Goal: Task Accomplishment & Management: Complete application form

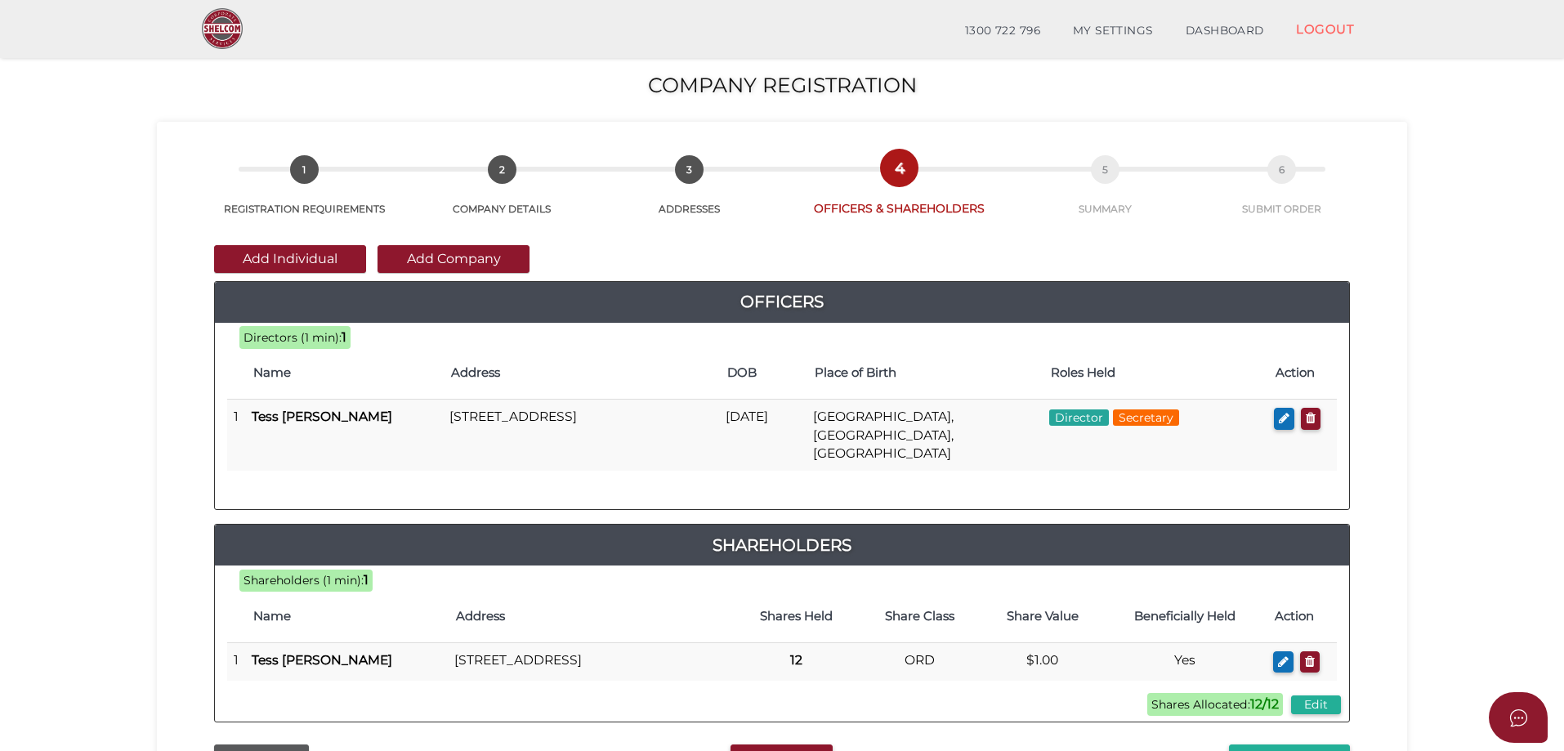
scroll to position [123, 0]
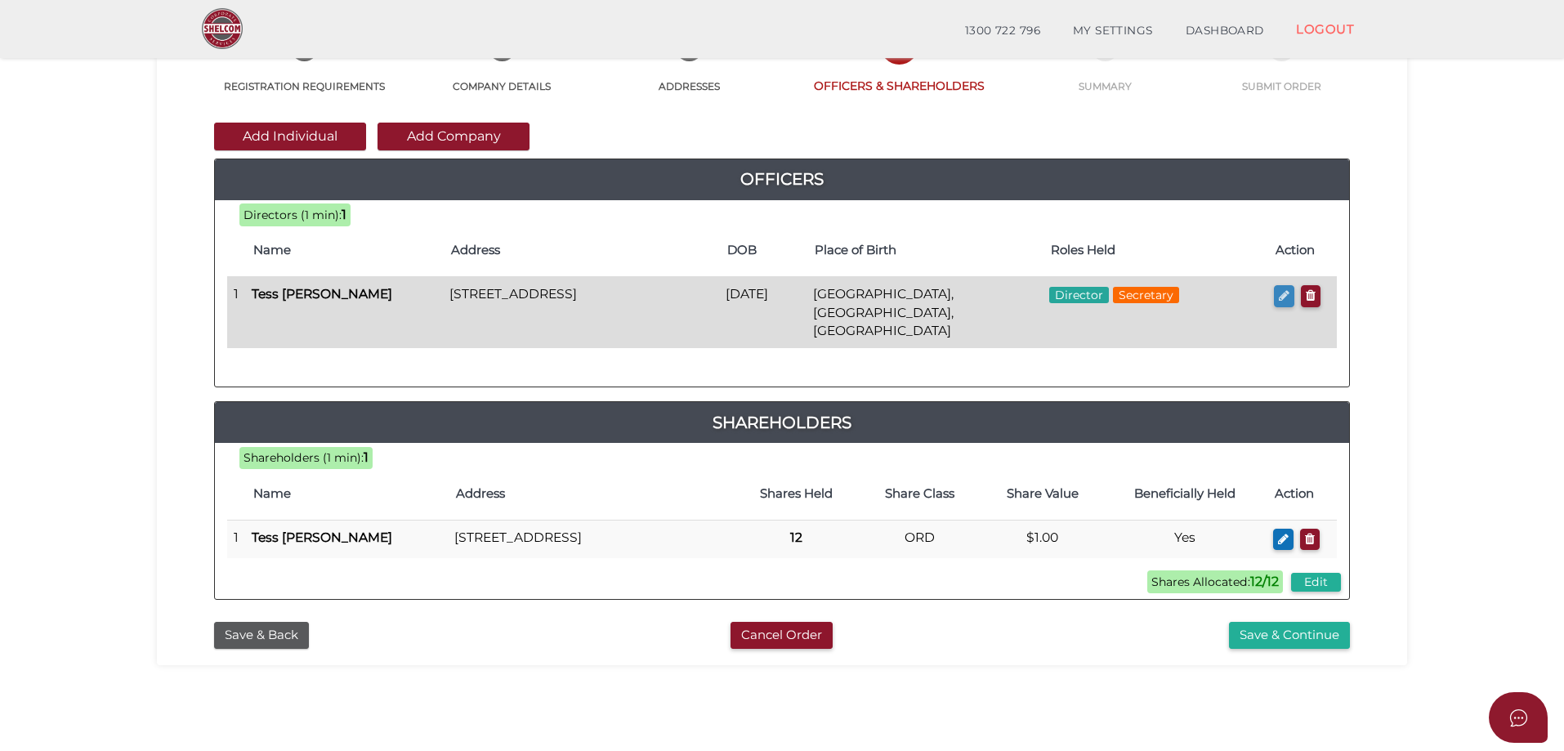
click at [1278, 301] on icon "button" at bounding box center [1283, 295] width 11 height 12
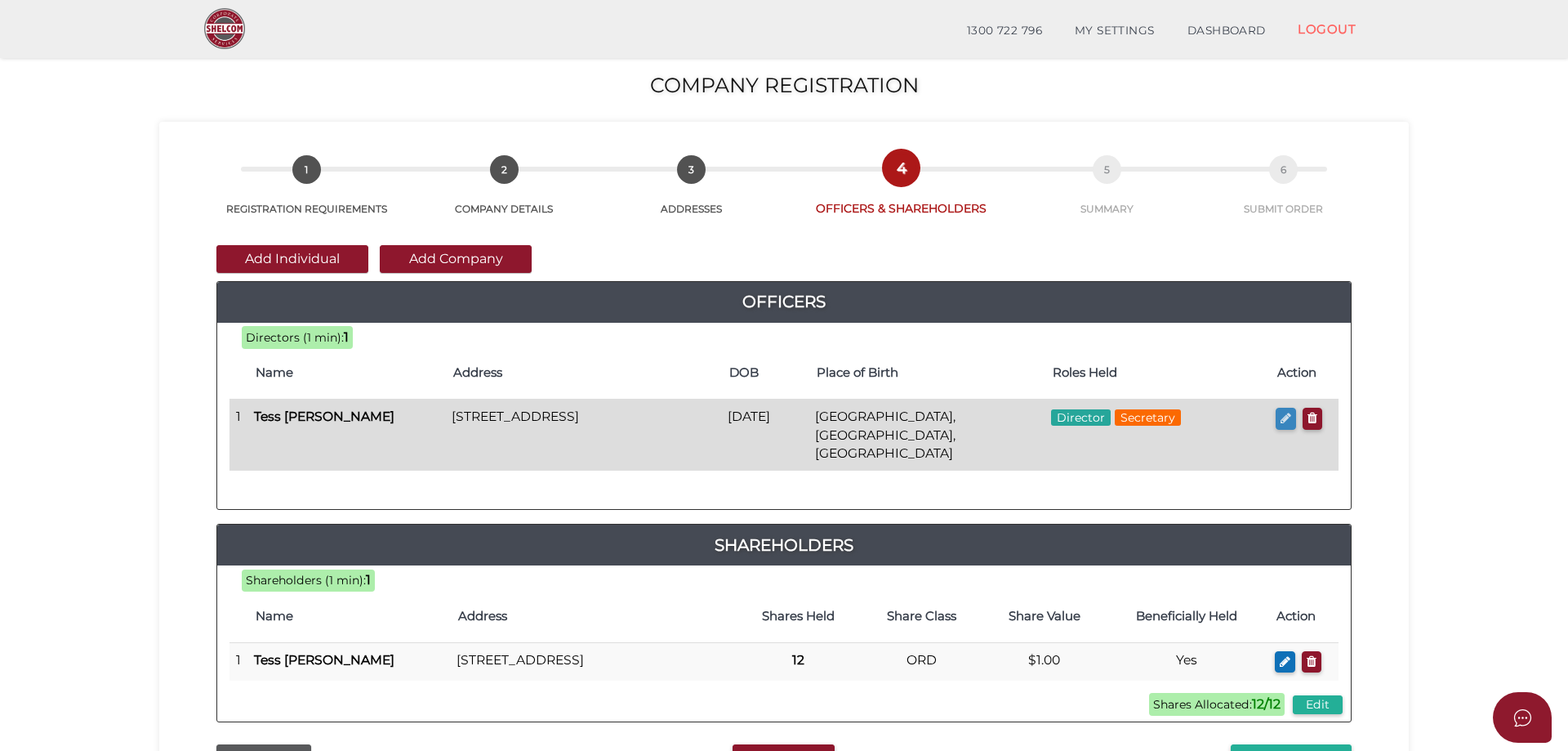
checkbox input "true"
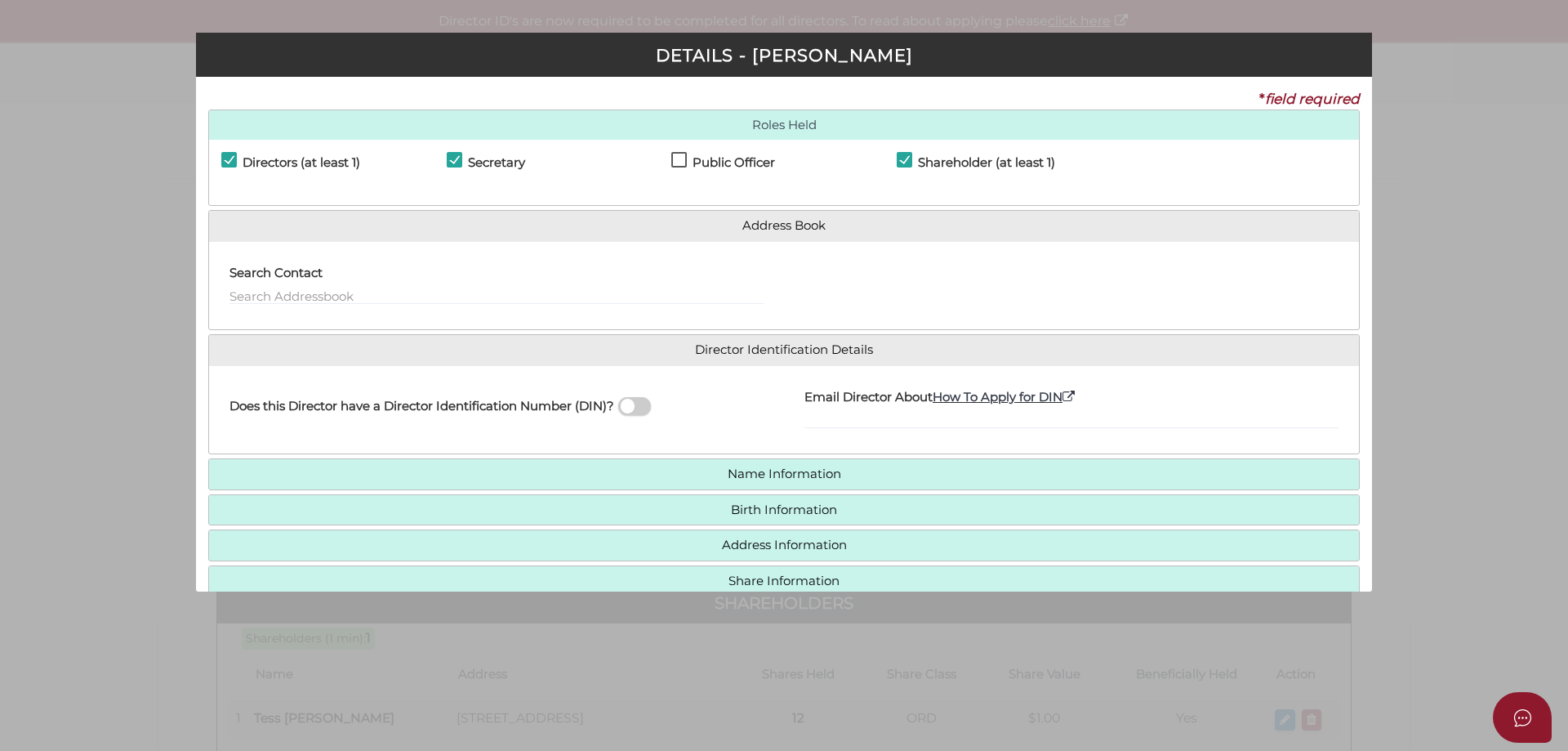
click at [630, 407] on span at bounding box center [634, 406] width 33 height 19
click at [0, 0] on input "checkbox" at bounding box center [0, 0] width 0 height 0
type input "036826882093879"
click at [825, 418] on input "036826882093879" at bounding box center [1072, 420] width 534 height 18
click at [863, 423] on input "036826882093879" at bounding box center [1072, 420] width 534 height 18
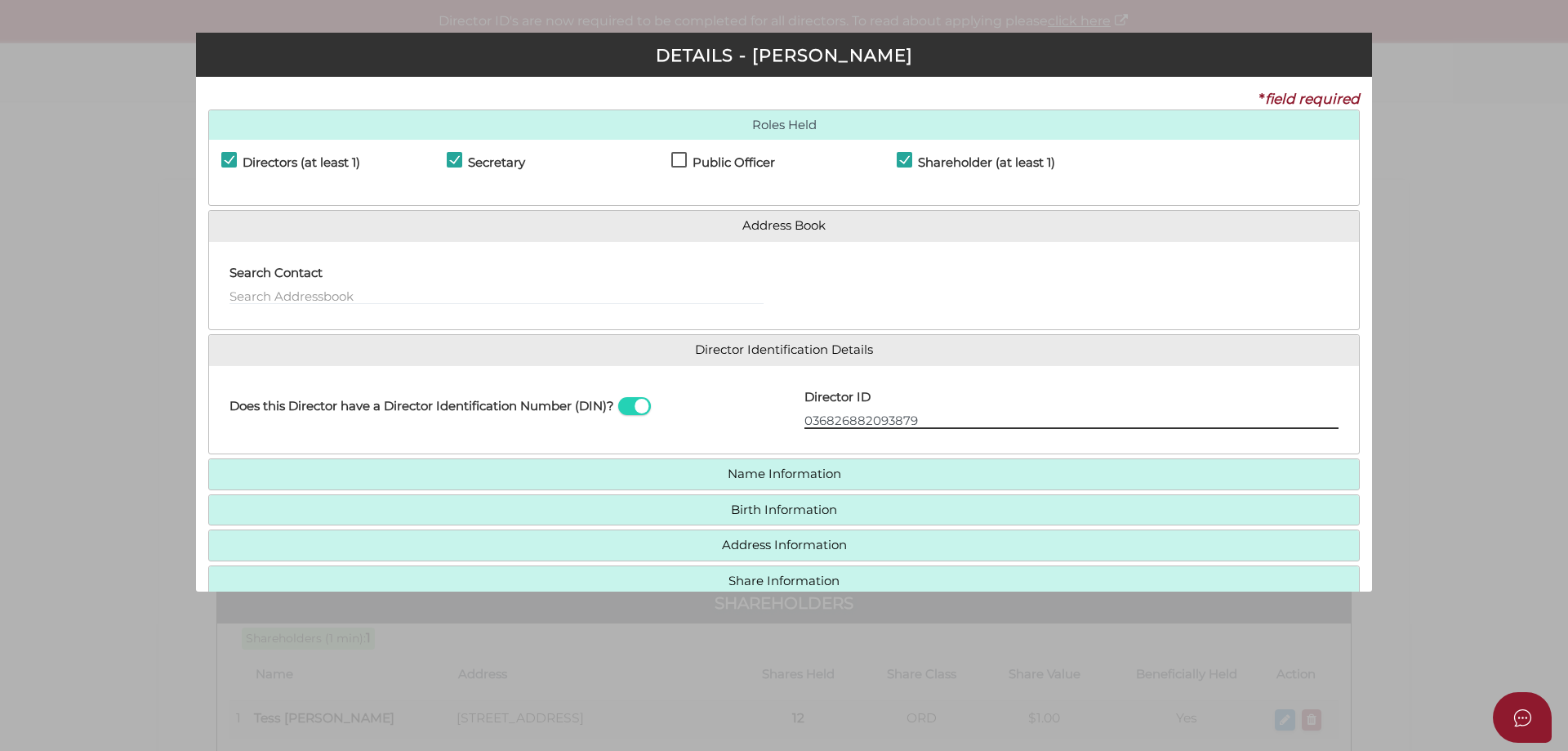
click at [863, 423] on input "036826882093879" at bounding box center [1072, 420] width 534 height 18
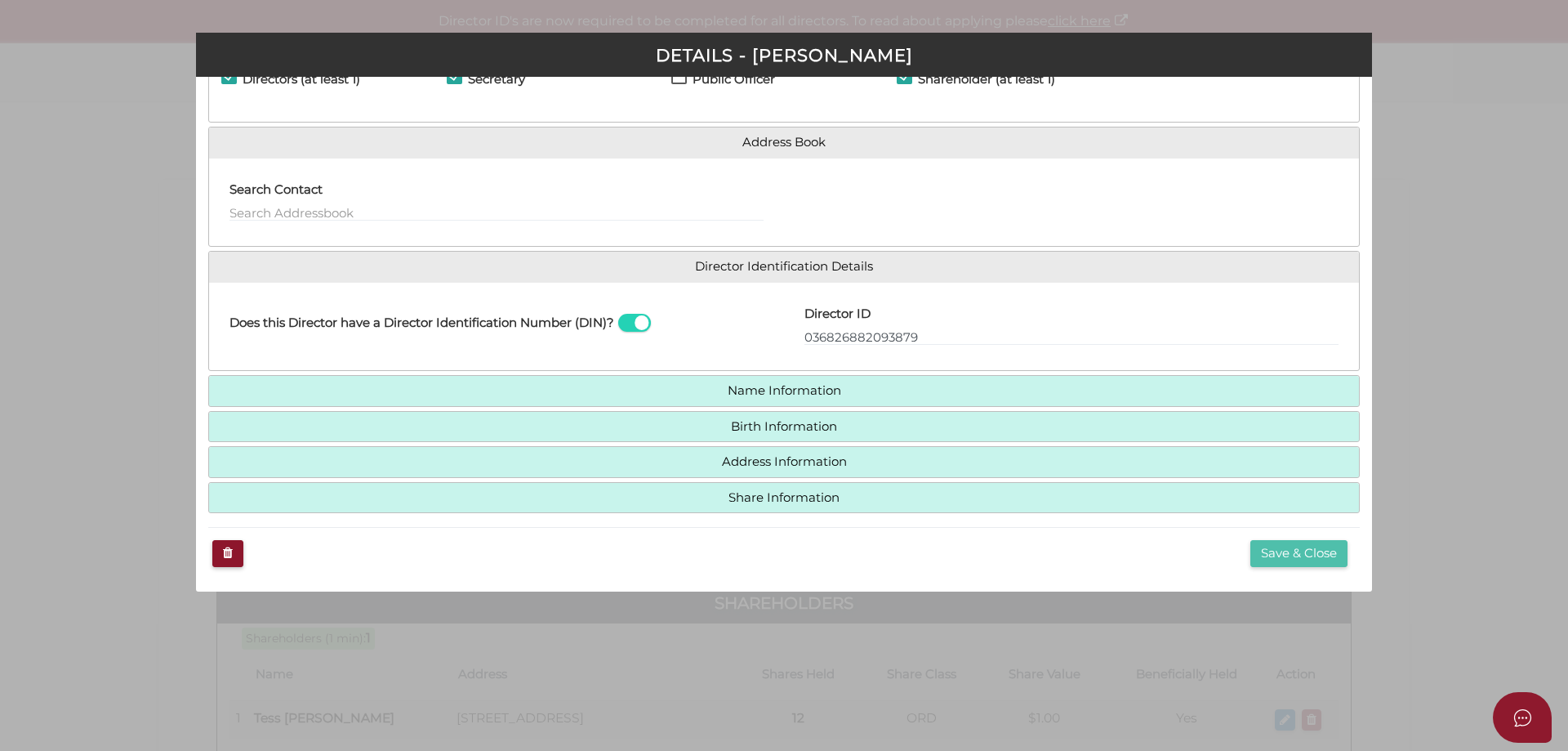
click at [1269, 555] on button "Save & Close" at bounding box center [1299, 553] width 97 height 27
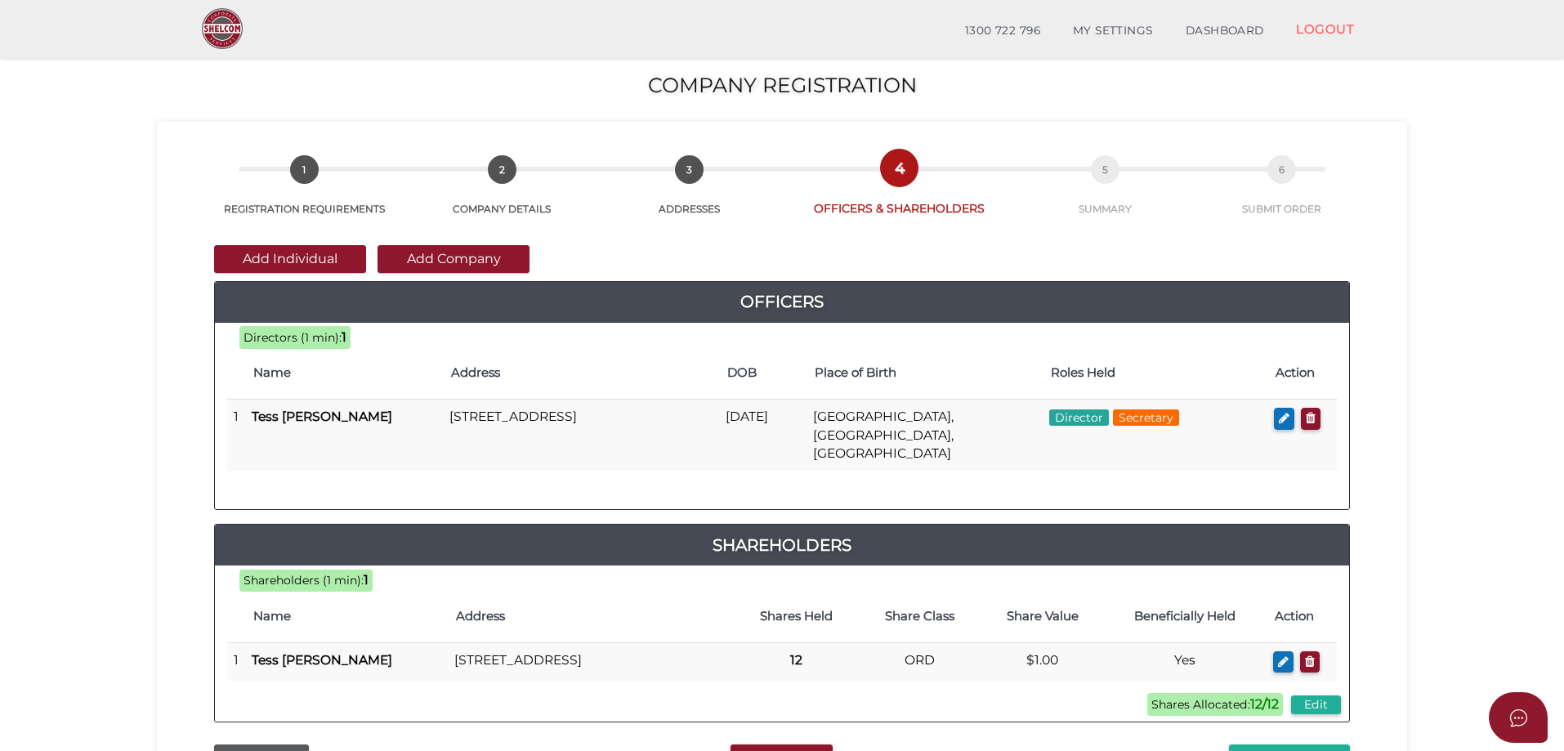
scroll to position [82, 0]
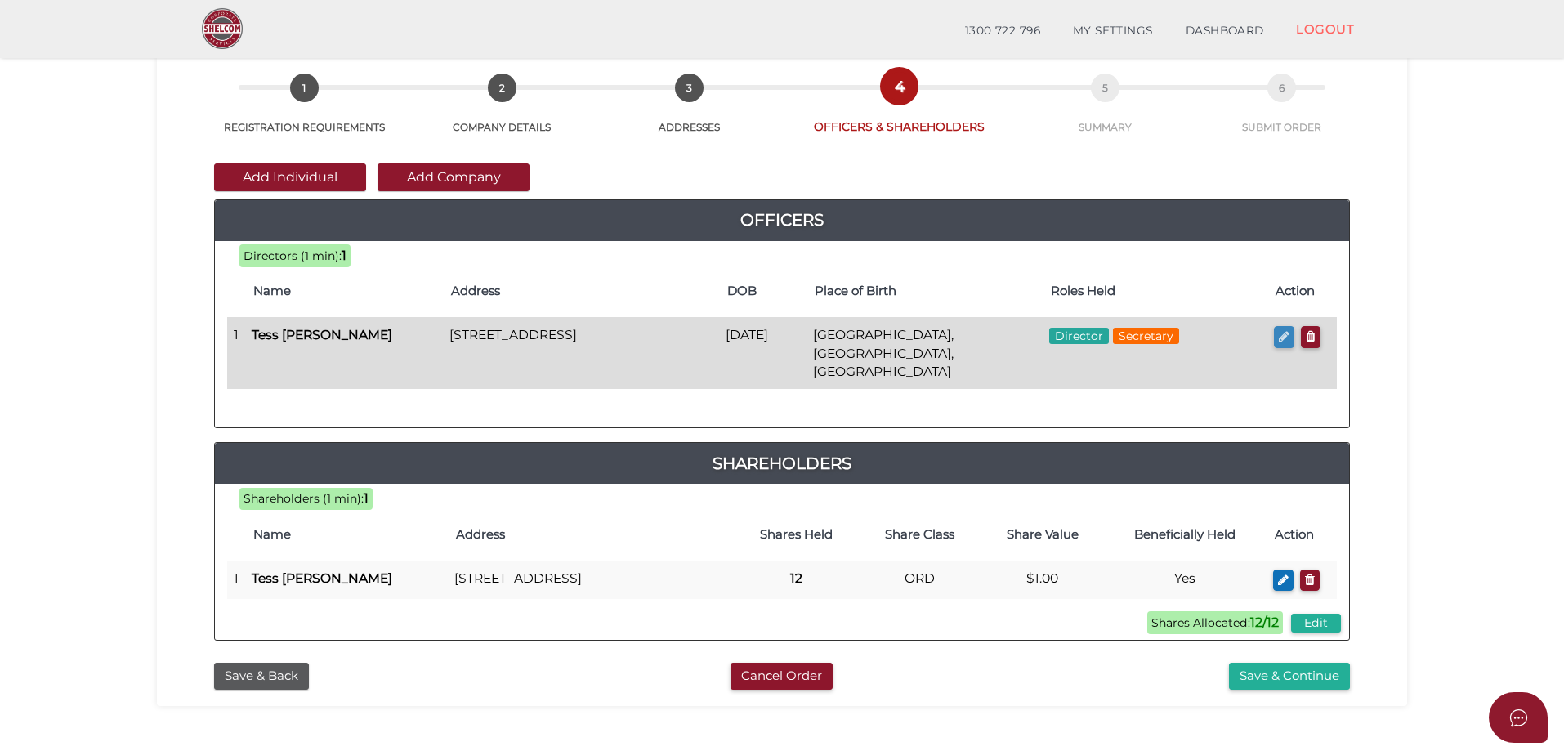
click at [1282, 341] on icon "button" at bounding box center [1283, 336] width 11 height 12
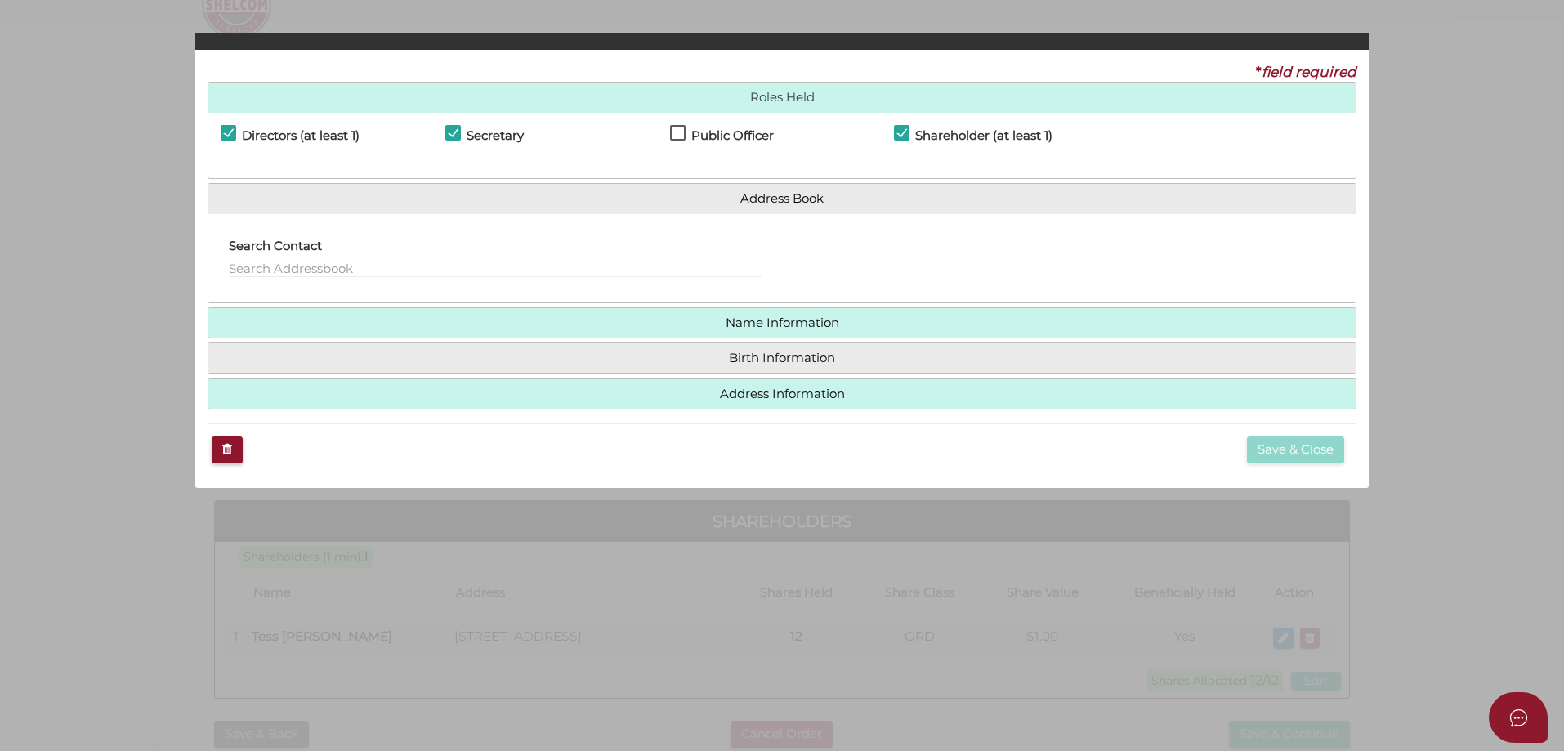
checkbox input "true"
type input "36826882093879"
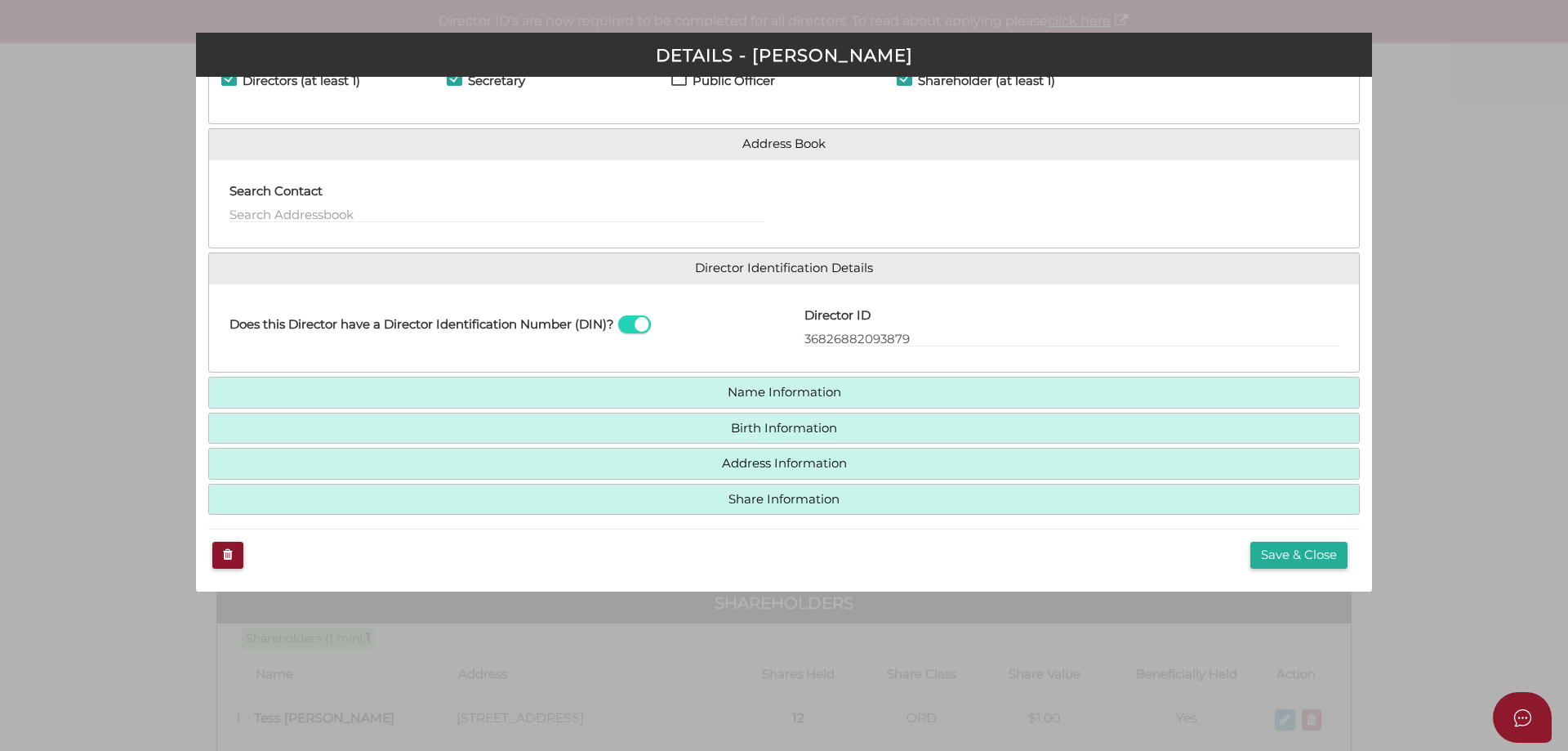
scroll to position [83, 0]
click at [1276, 555] on button "Save & Close" at bounding box center [1299, 553] width 97 height 27
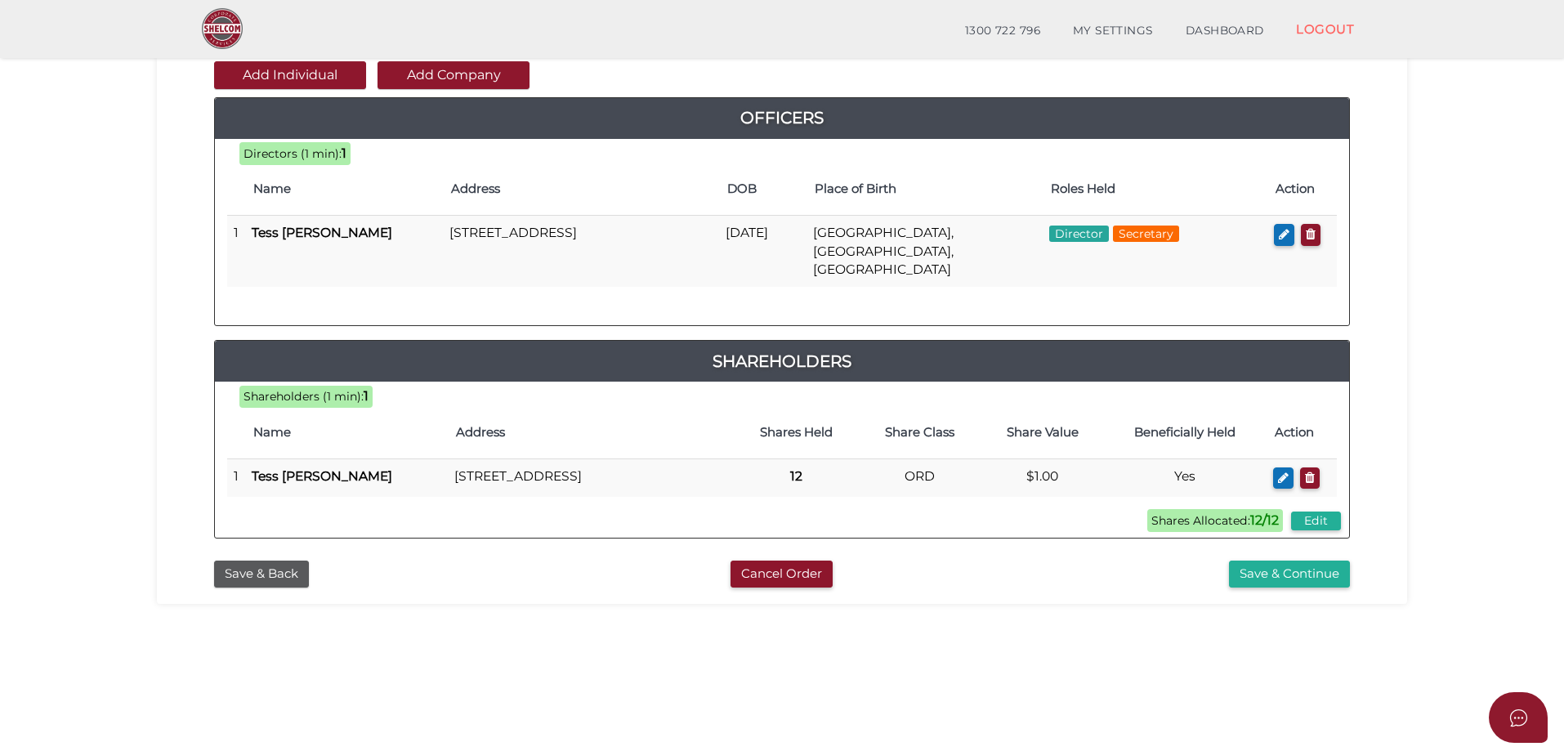
scroll to position [225, 0]
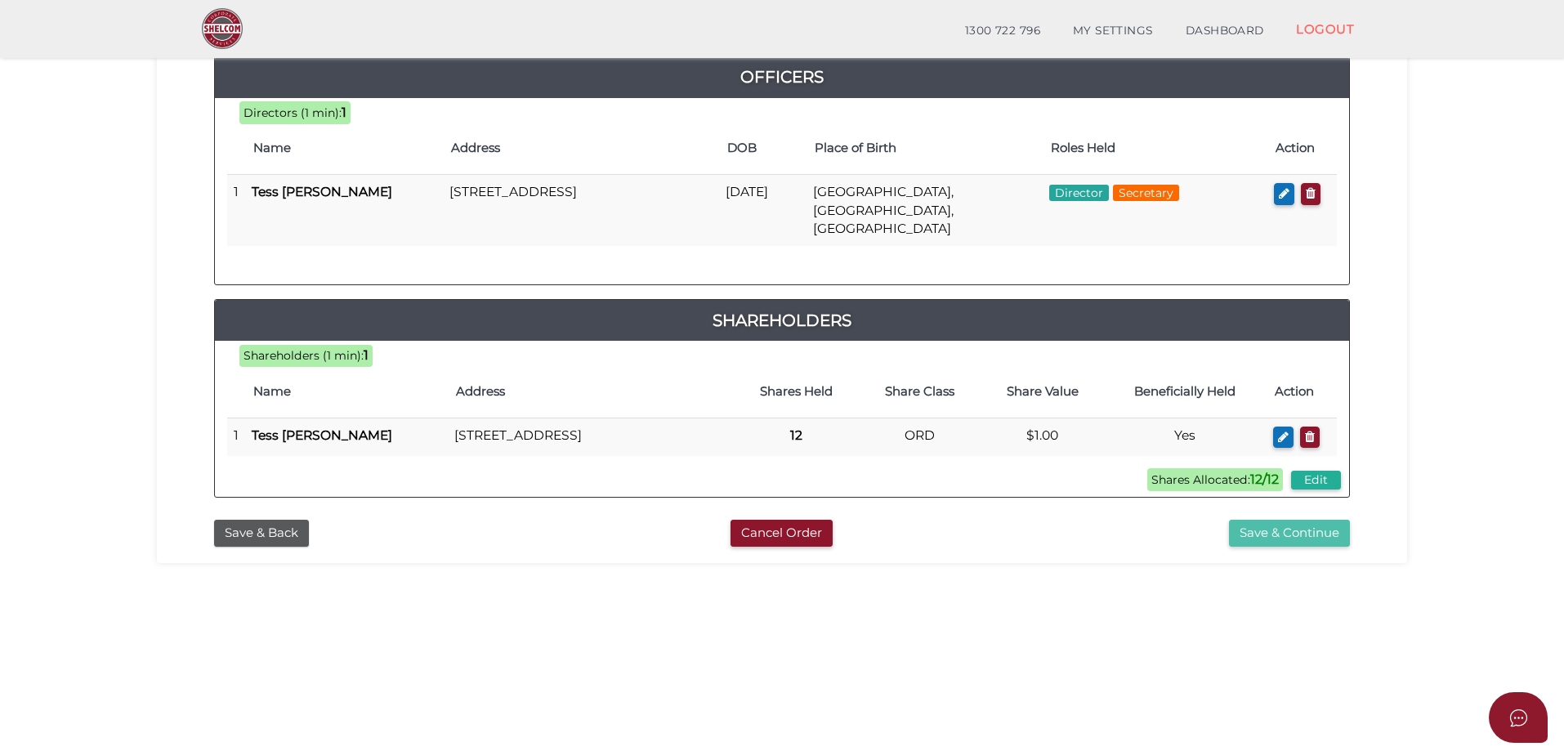
click at [1242, 531] on button "Save & Continue" at bounding box center [1289, 533] width 121 height 27
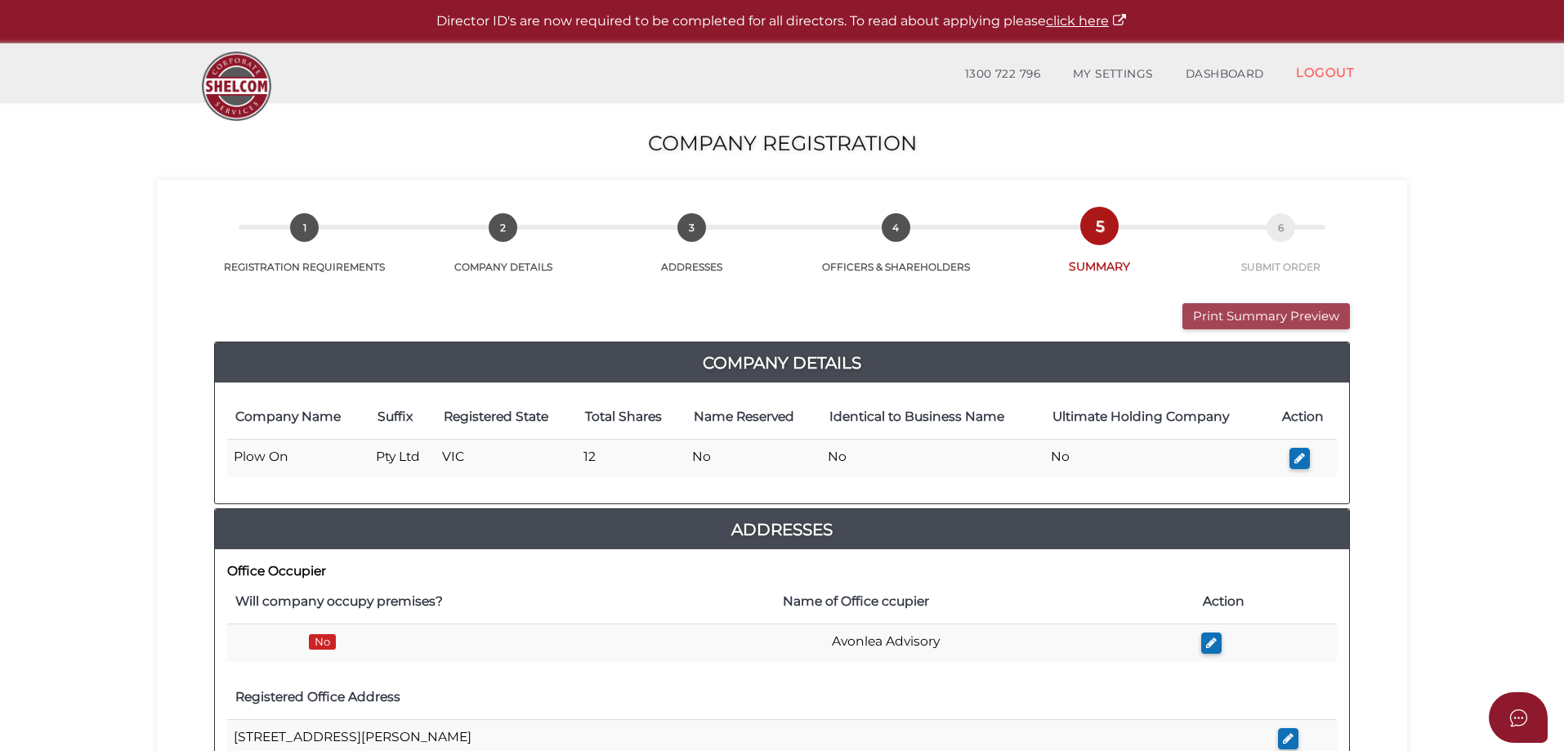
click at [1205, 315] on button "Print Summary Preview" at bounding box center [1265, 316] width 167 height 27
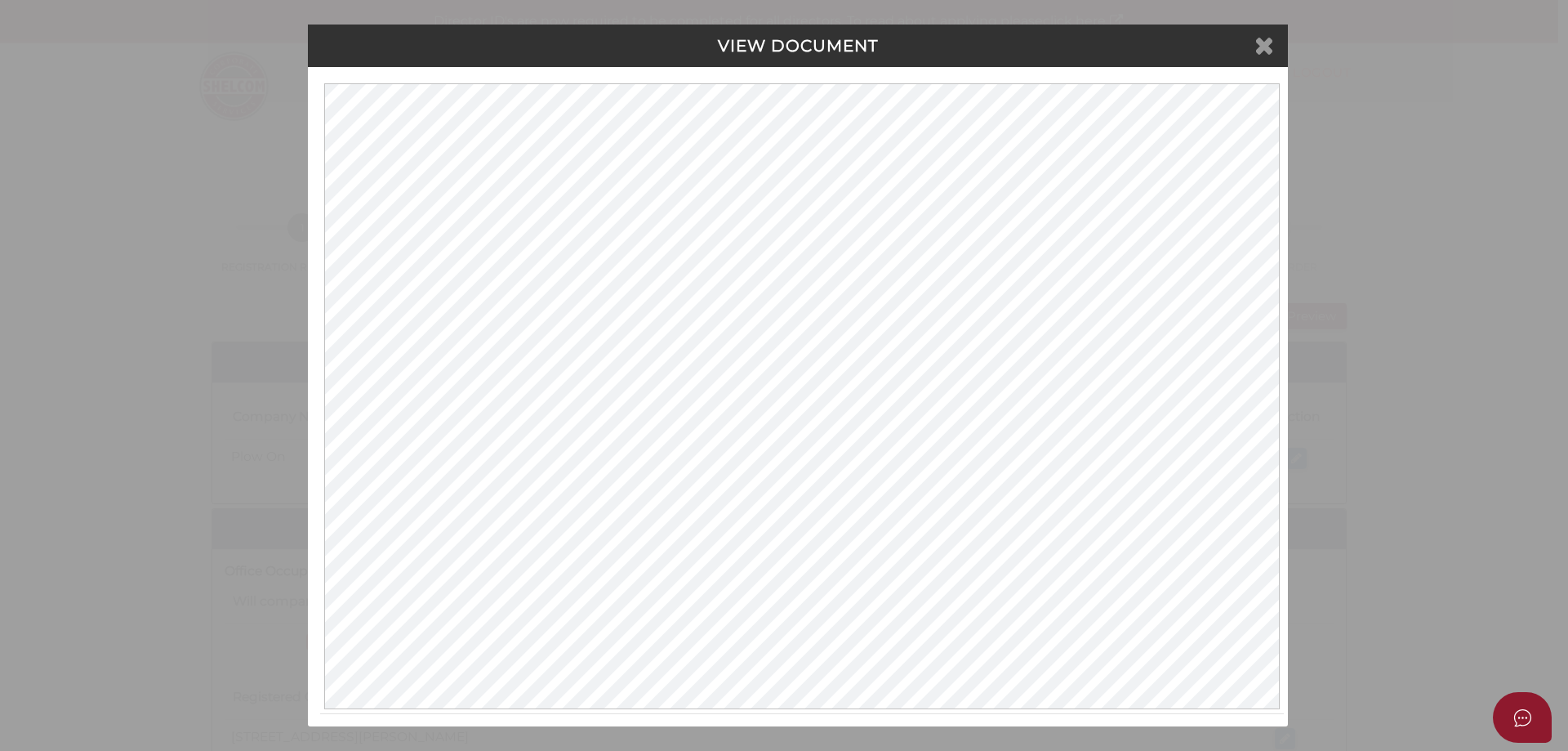
click at [1268, 39] on icon at bounding box center [1265, 45] width 20 height 25
